Goal: Complete application form: Complete application form

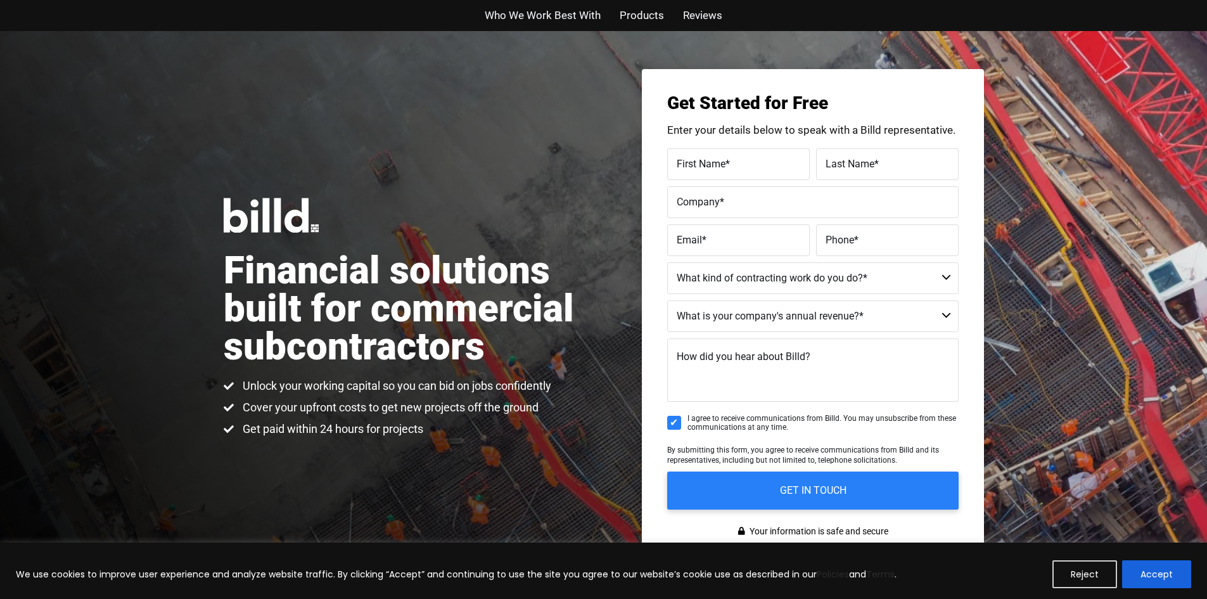
click at [738, 167] on label "First Name *" at bounding box center [739, 164] width 124 height 18
click at [738, 167] on input "First Name *" at bounding box center [738, 164] width 143 height 32
click at [735, 160] on label "First Name *" at bounding box center [739, 164] width 124 height 18
click at [735, 160] on input "First Name *" at bounding box center [738, 164] width 143 height 32
drag, startPoint x: 730, startPoint y: 164, endPoint x: 720, endPoint y: 164, distance: 10.8
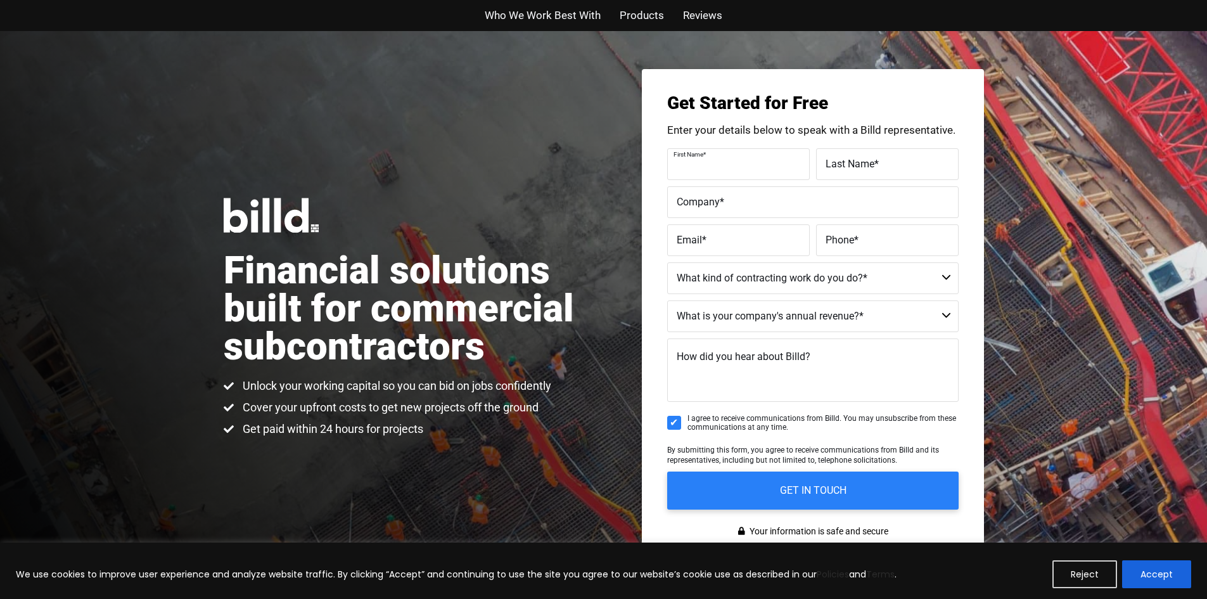
click at [720, 164] on input "First Name *" at bounding box center [738, 164] width 143 height 32
click at [701, 172] on input "First Name *" at bounding box center [738, 164] width 143 height 32
type input "Henry"
type input "Hernandez"
type input "henry@islandgaragedoors.net"
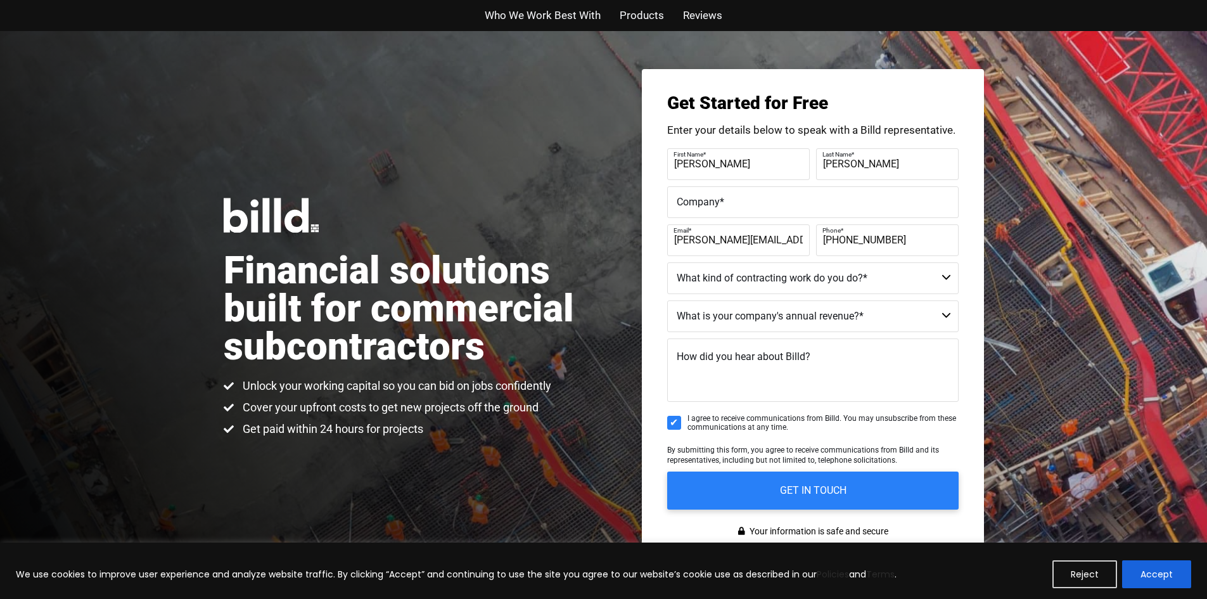
type input "(941) 685-9678"
click at [938, 277] on select "Commercial Commercial and Residential Residential Not a Contractor" at bounding box center [812, 278] width 291 height 32
select select "Commercial and Residential"
click at [667, 262] on select "Commercial Commercial and Residential Residential Not a Contractor" at bounding box center [812, 278] width 291 height 32
click at [903, 315] on select "$40M + $25M - $40M $8M - $25M $4M - $8M $2M - $4M $1M - $2M Less than $1M" at bounding box center [812, 316] width 291 height 32
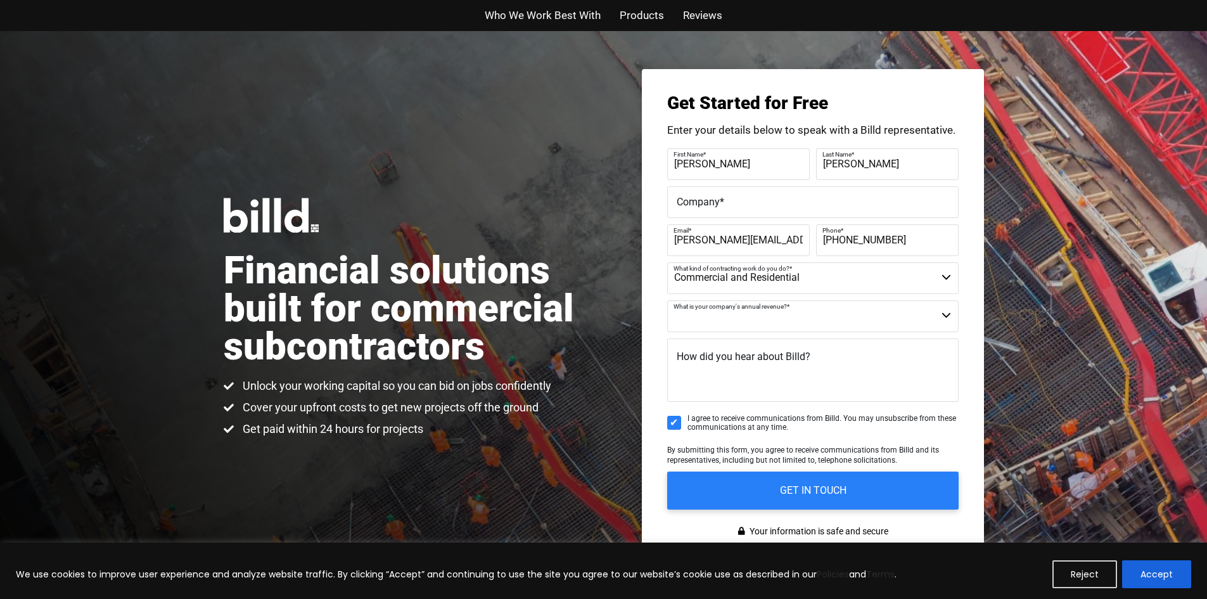
select select "$4M - $8M"
click at [667, 300] on select "$40M + $25M - $40M $8M - $25M $4M - $8M $2M - $4M $1M - $2M Less than $1M" at bounding box center [812, 316] width 291 height 32
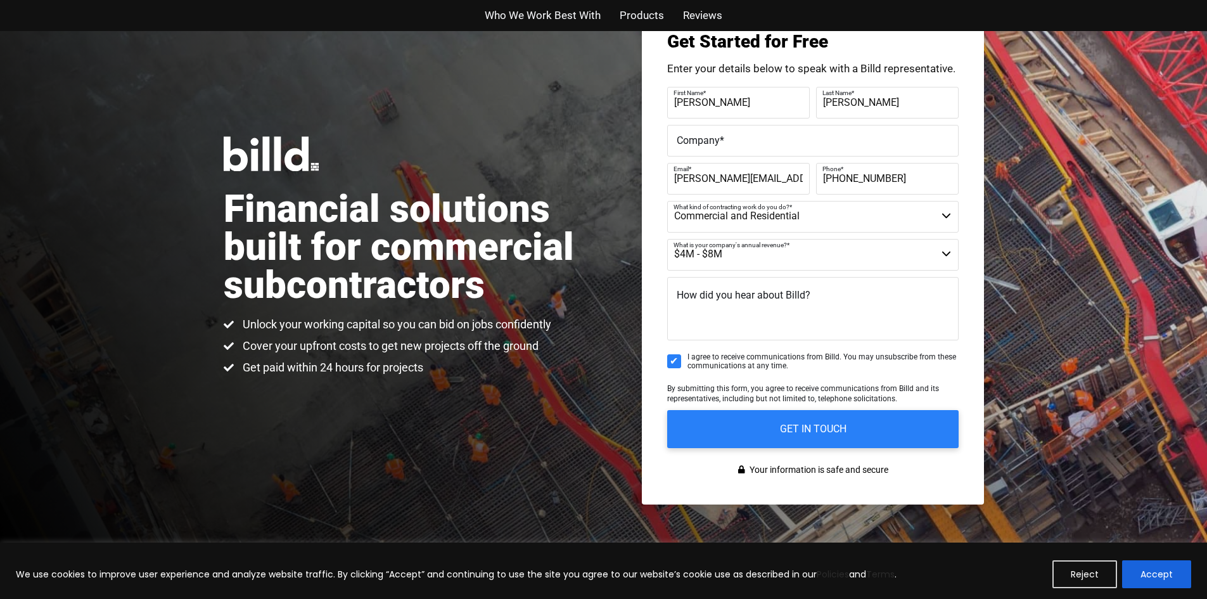
scroll to position [63, 0]
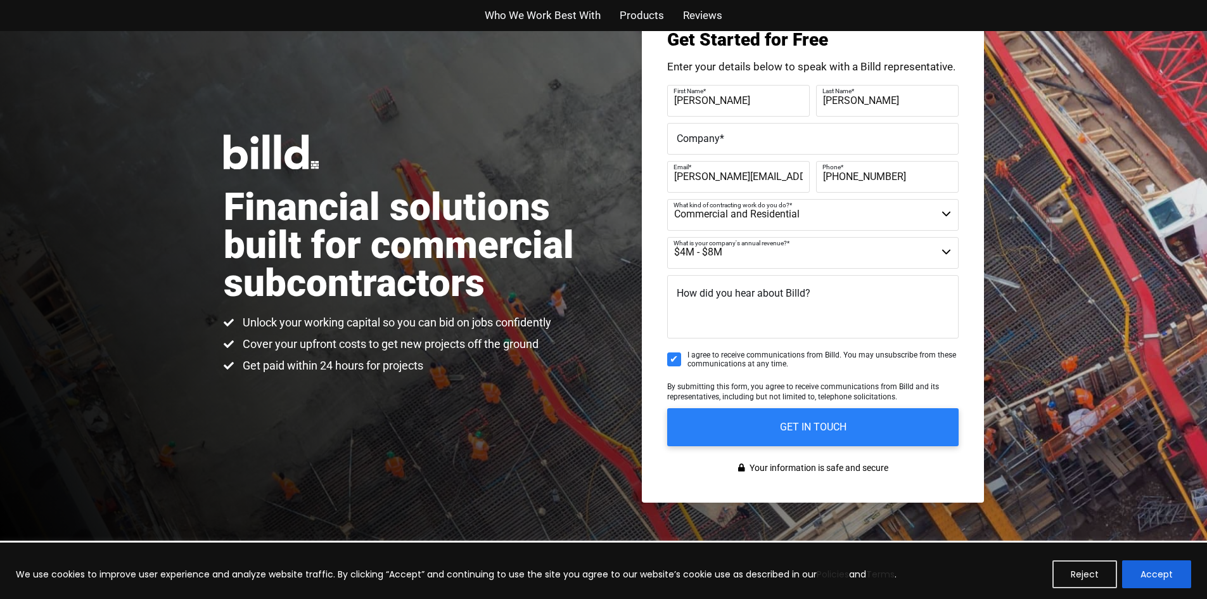
click at [854, 303] on textarea "How did you hear about Billd?" at bounding box center [812, 306] width 291 height 63
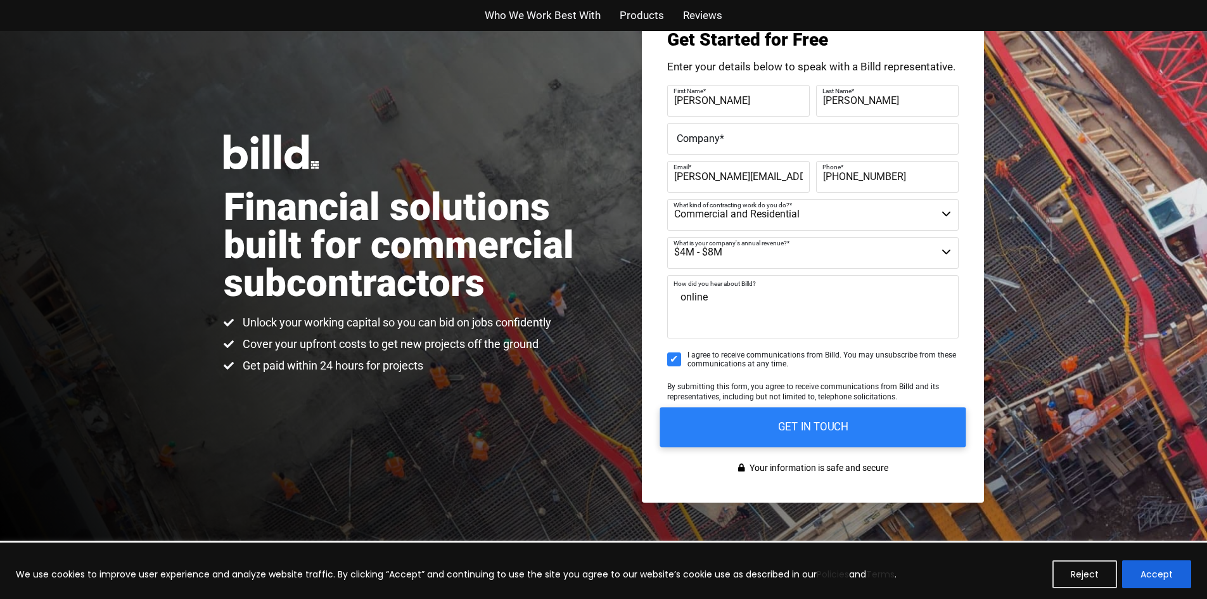
type textarea "online"
click at [814, 421] on input "GET IN TOUCH" at bounding box center [812, 427] width 306 height 40
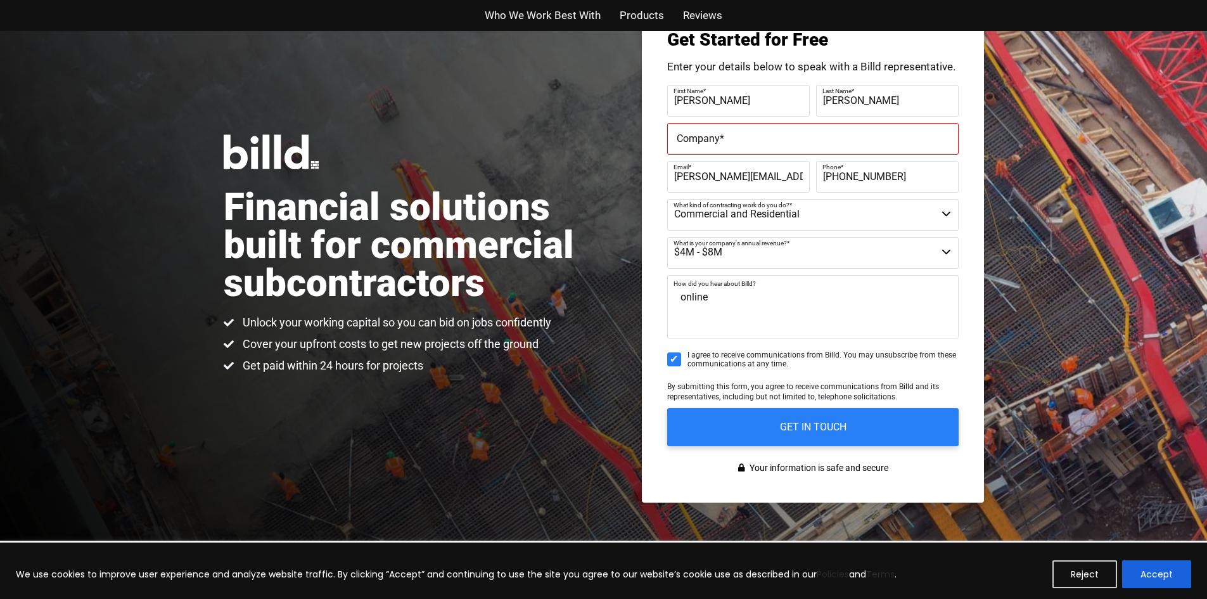
click at [711, 145] on label "Company *" at bounding box center [813, 138] width 272 height 18
click at [711, 145] on input "Company *" at bounding box center [812, 139] width 291 height 32
click at [696, 141] on input "Company *" at bounding box center [812, 139] width 291 height 32
type input "Island Garage Door, LLC"
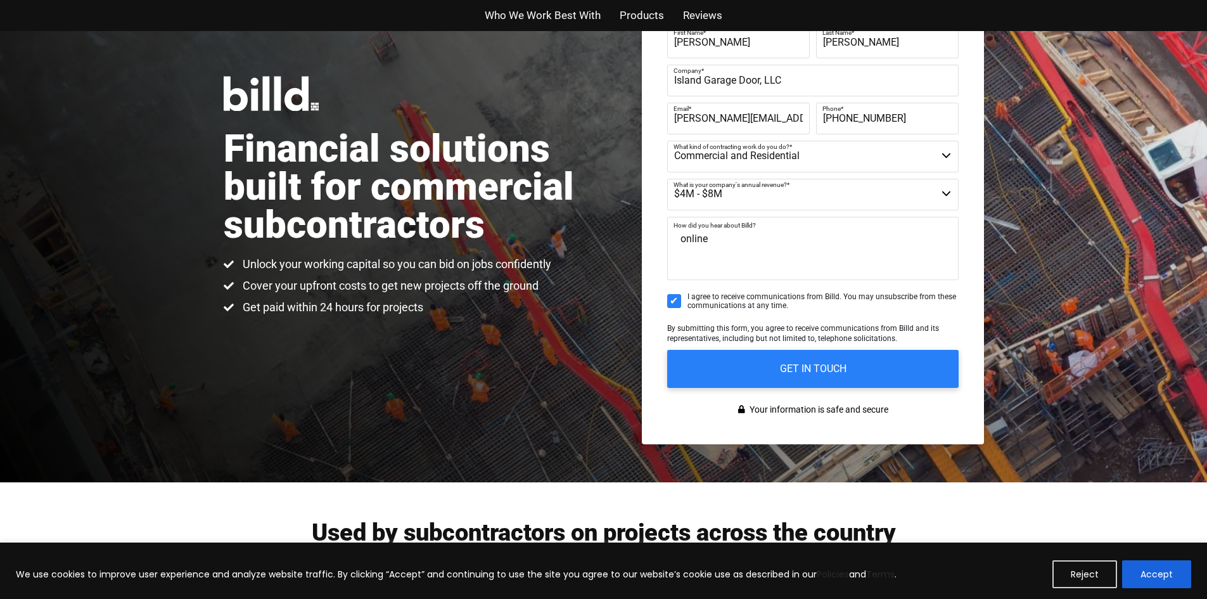
scroll to position [127, 0]
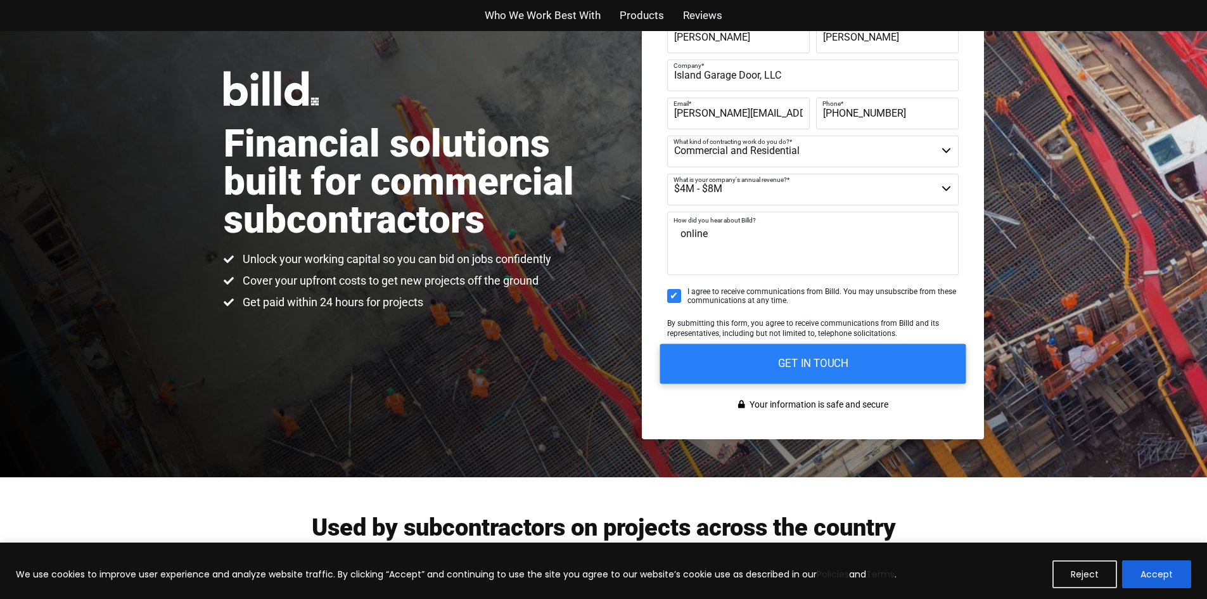
click at [777, 366] on input "GET IN TOUCH" at bounding box center [812, 363] width 306 height 40
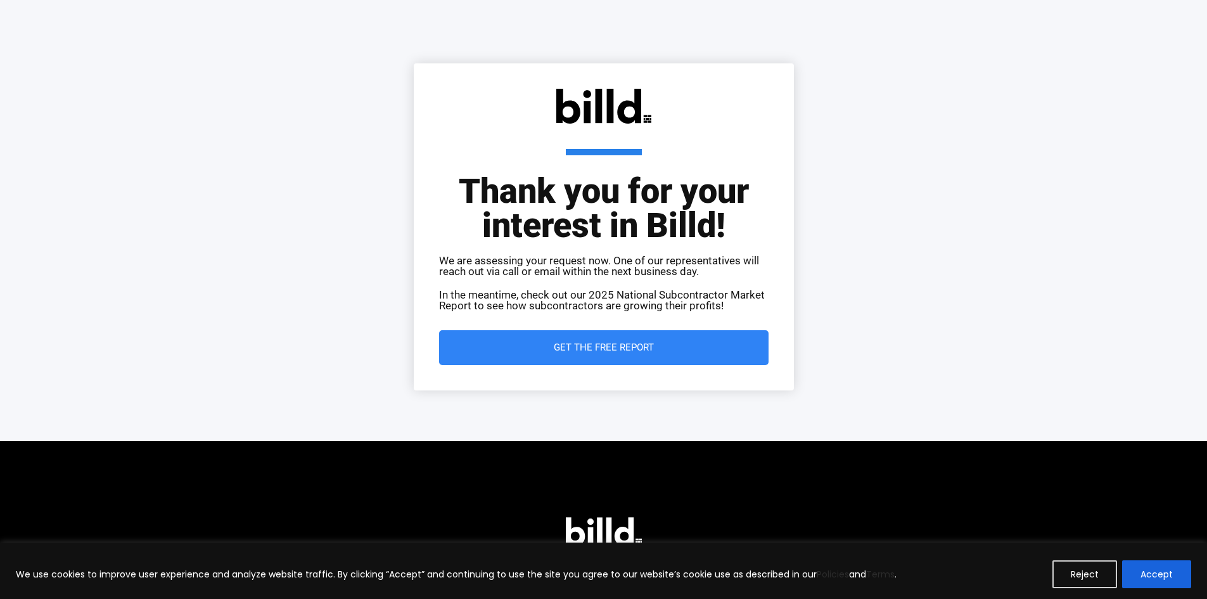
click at [601, 350] on span "Get the Free Report" at bounding box center [604, 348] width 100 height 10
